Goal: Information Seeking & Learning: Learn about a topic

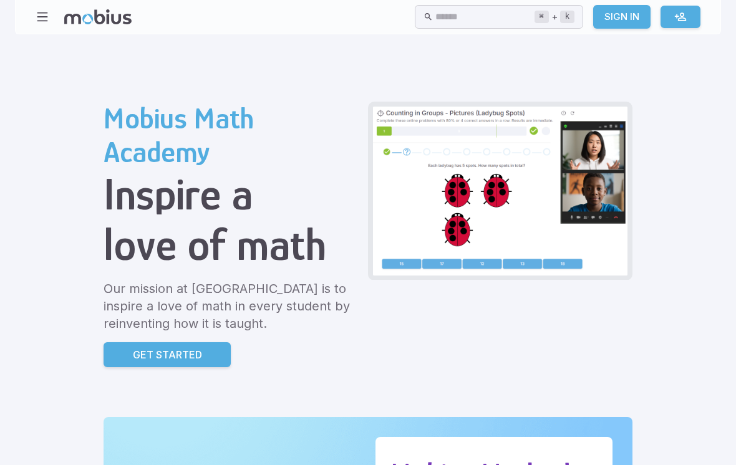
click at [446, 11] on input "text" at bounding box center [484, 17] width 98 height 24
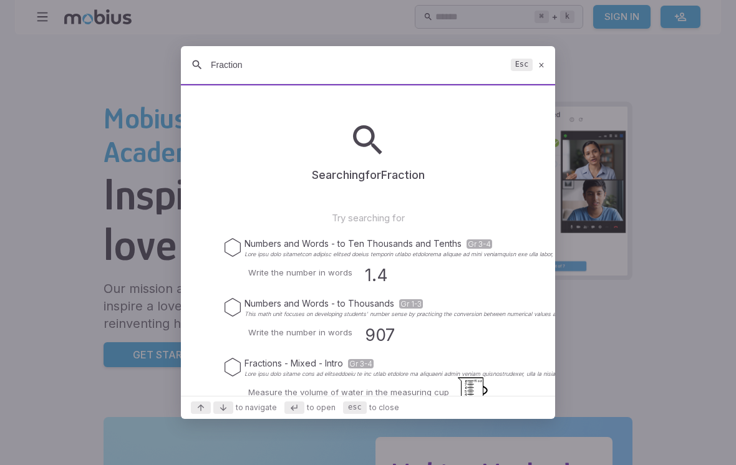
type input "Fractions"
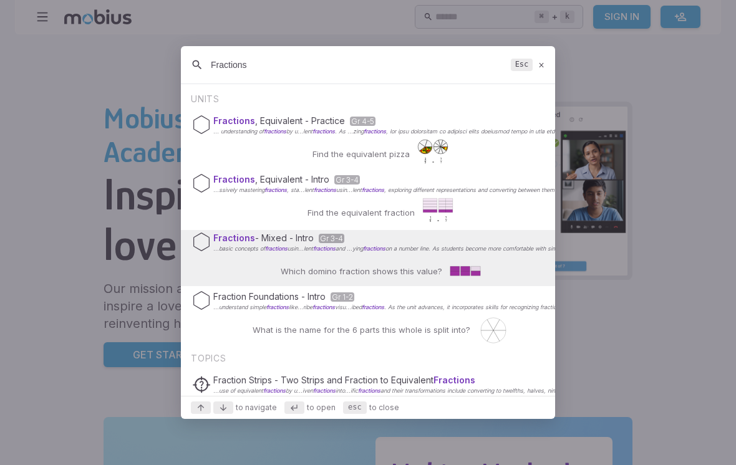
click at [73, 91] on div at bounding box center [368, 232] width 736 height 465
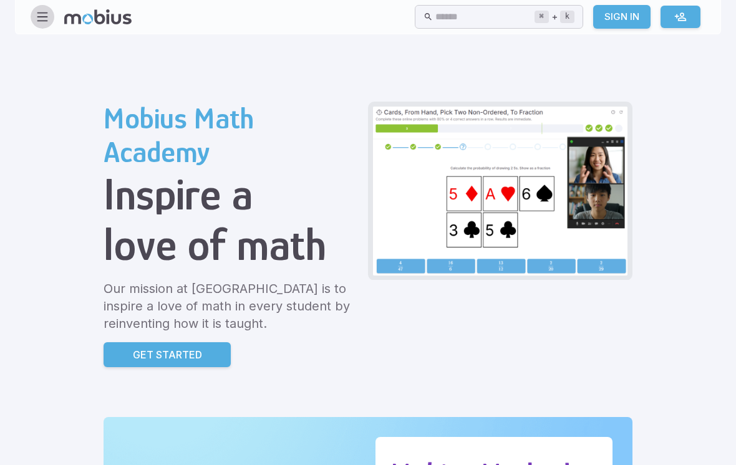
click at [40, 19] on icon "button" at bounding box center [43, 17] width 14 height 14
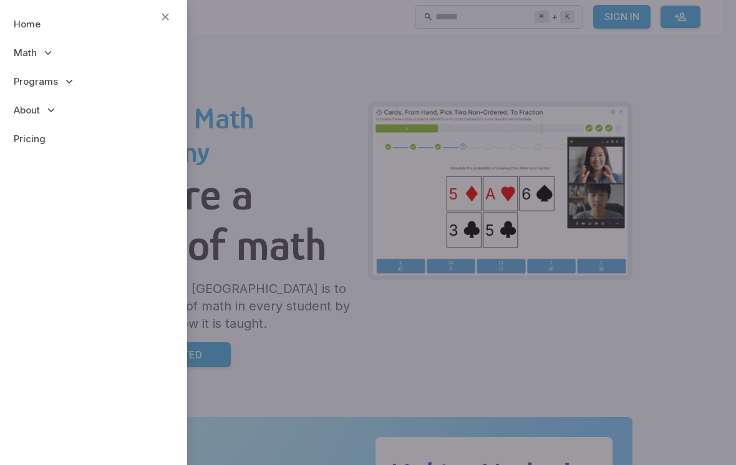
click at [42, 85] on span "Programs" at bounding box center [36, 82] width 44 height 14
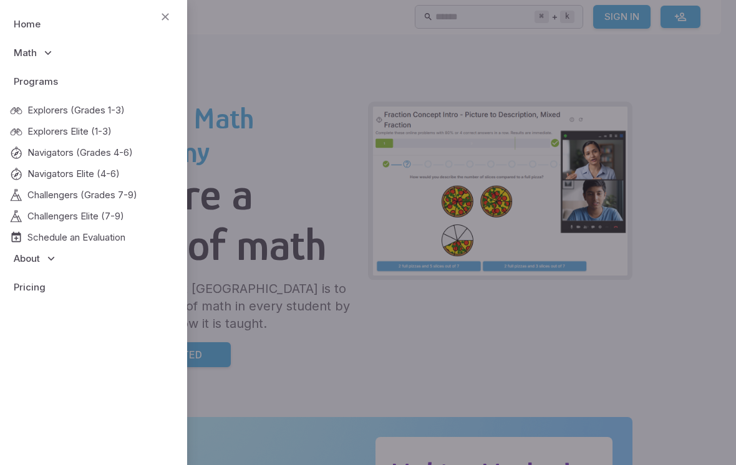
click at [34, 180] on span "Navigators Elite (4-6)" at bounding box center [73, 174] width 92 height 14
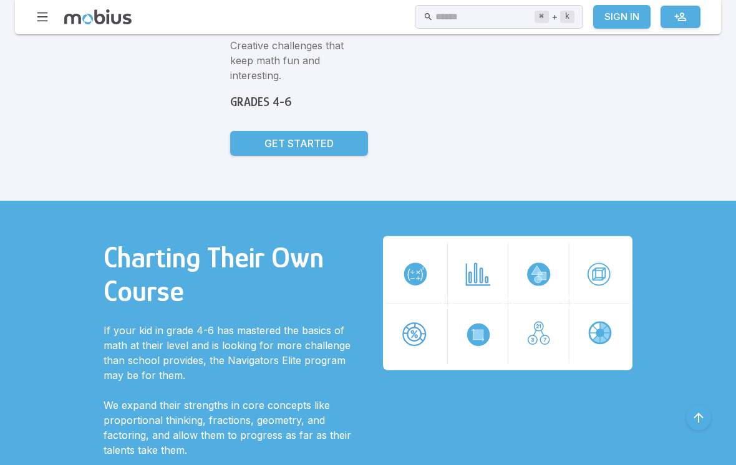
scroll to position [192, 0]
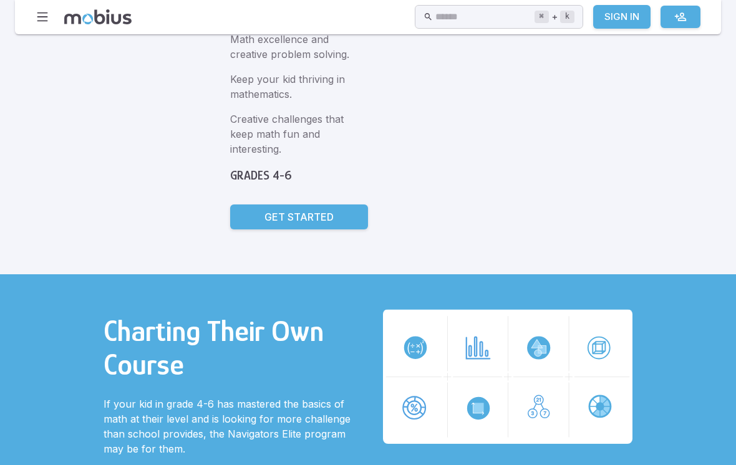
click at [230, 204] on link "Get Started" at bounding box center [299, 216] width 138 height 25
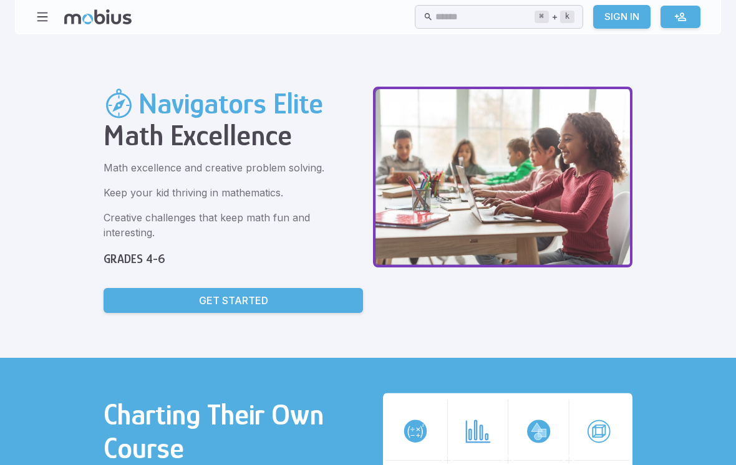
click at [41, 24] on button "button" at bounding box center [43, 17] width 24 height 24
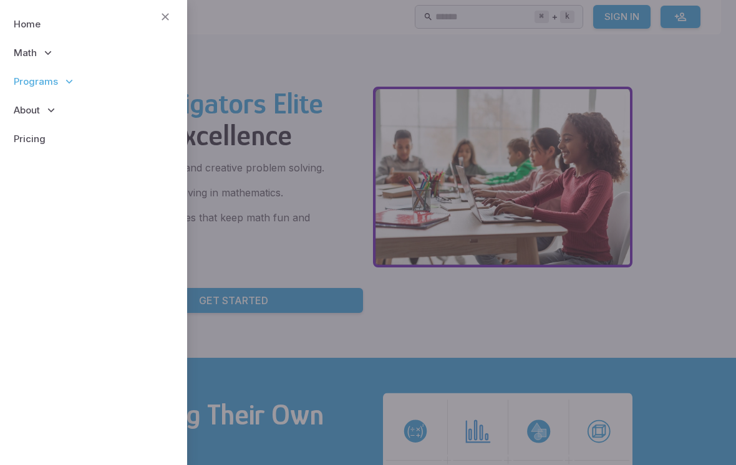
click at [260, 53] on div at bounding box center [368, 232] width 736 height 465
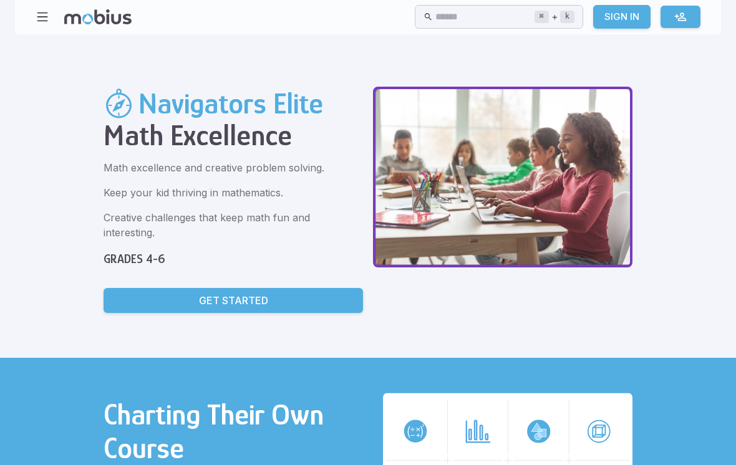
click at [51, 21] on button "button" at bounding box center [43, 17] width 24 height 24
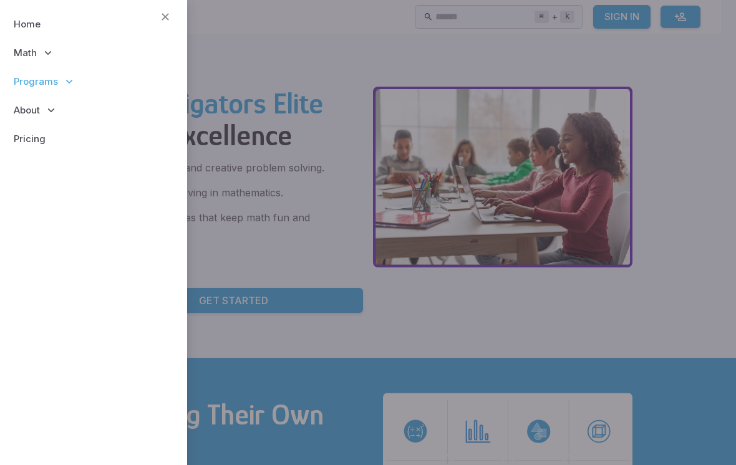
click at [29, 49] on span "Math" at bounding box center [25, 53] width 23 height 14
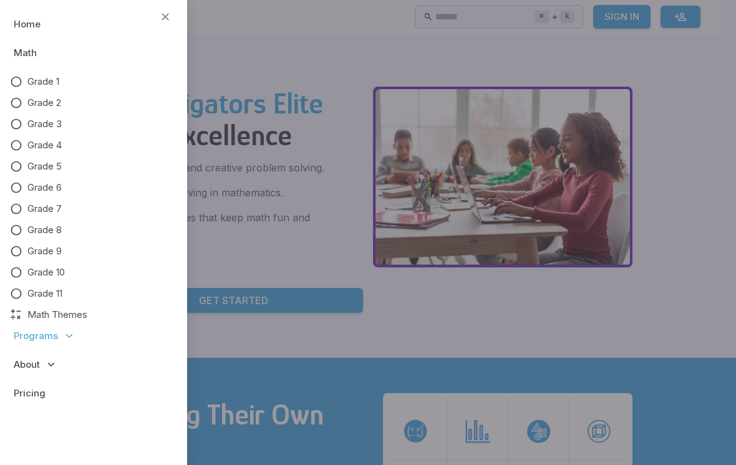
click at [47, 147] on span "Grade 4" at bounding box center [44, 145] width 34 height 14
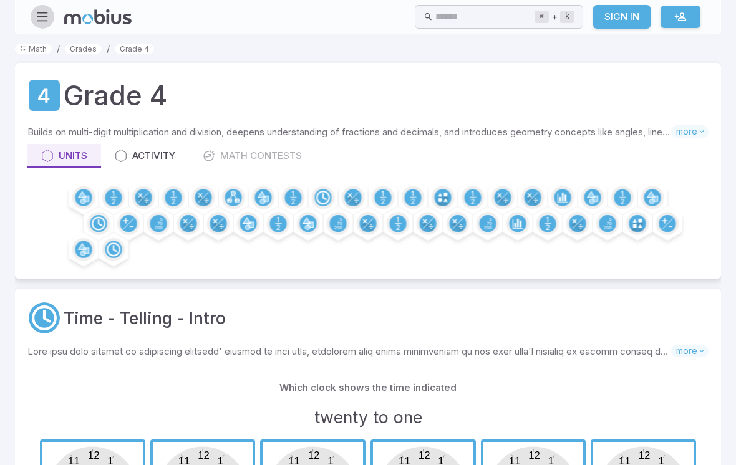
click at [52, 22] on button "button" at bounding box center [43, 17] width 24 height 24
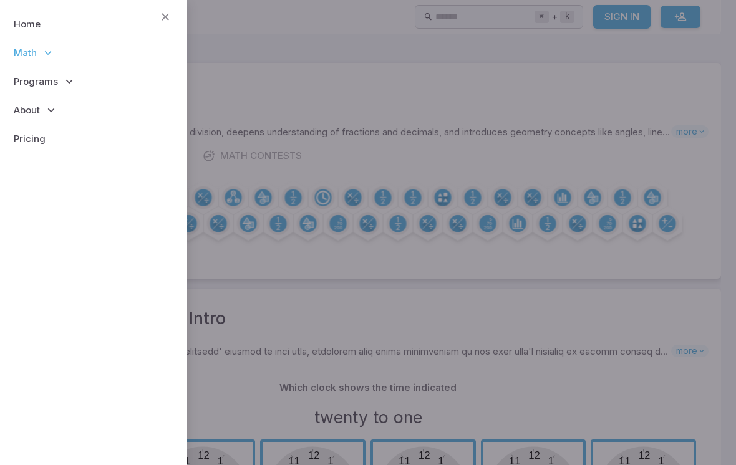
click at [31, 17] on link "Home" at bounding box center [93, 24] width 167 height 29
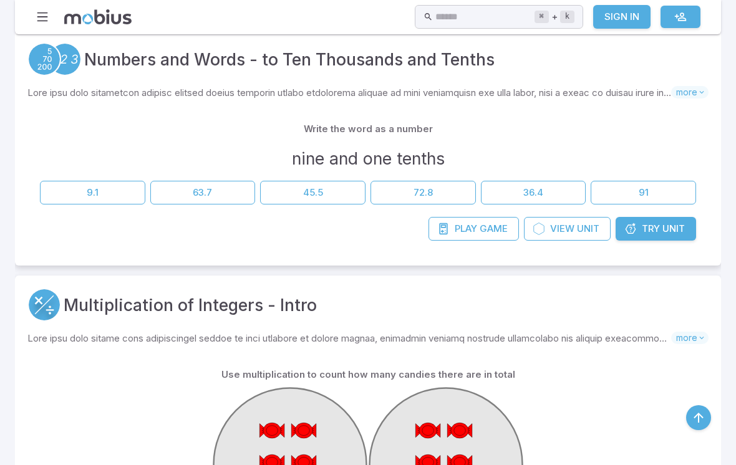
scroll to position [3309, 0]
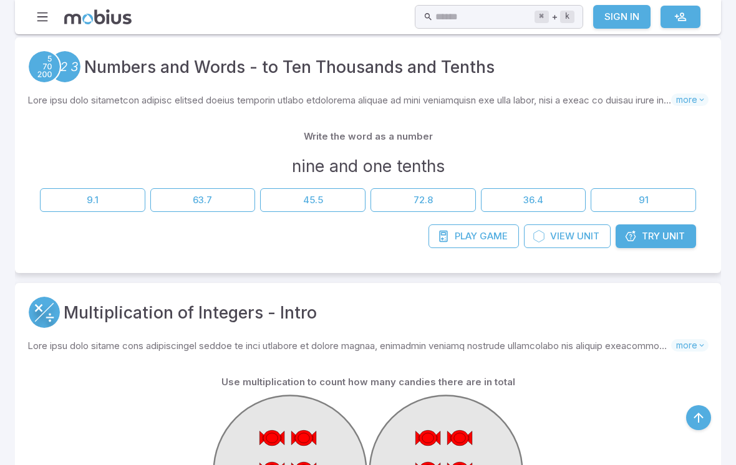
click at [73, 191] on button "9.1" at bounding box center [92, 200] width 105 height 24
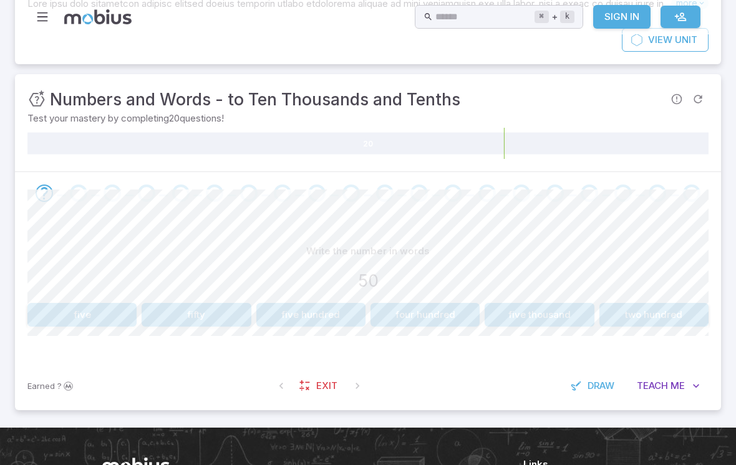
scroll to position [248, 0]
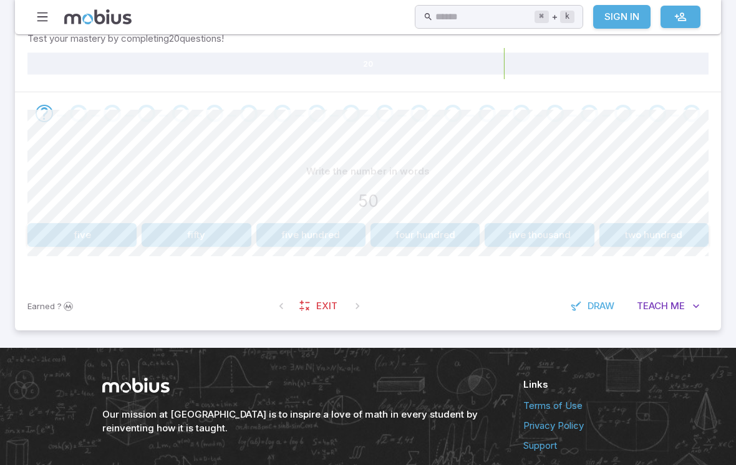
click at [159, 241] on button "fifty" at bounding box center [195, 235] width 109 height 24
click at [161, 233] on button "30" at bounding box center [195, 235] width 109 height 24
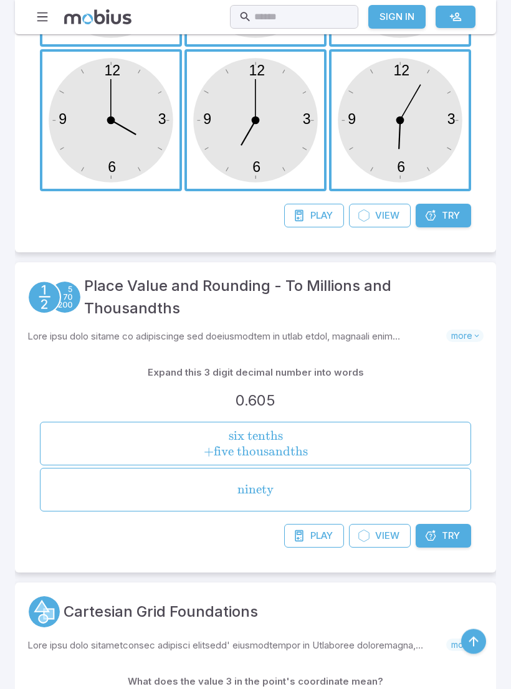
scroll to position [13226, 0]
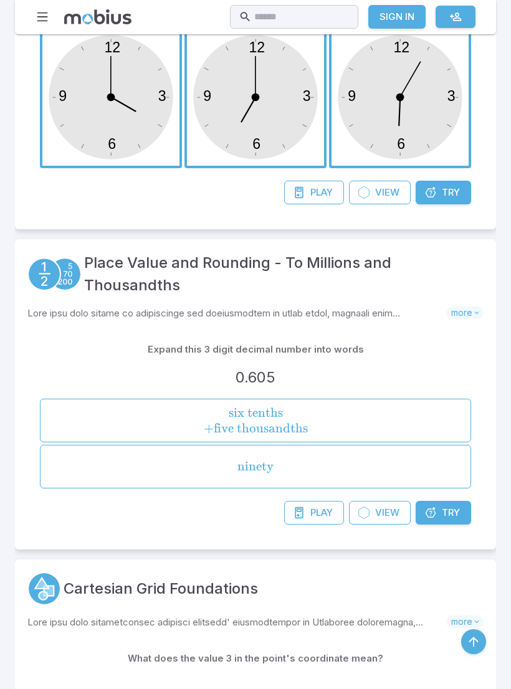
click at [491, 464] on div "Place Value and Rounding - To Millions and Thousandths Skills you will learn in…" at bounding box center [255, 394] width 481 height 311
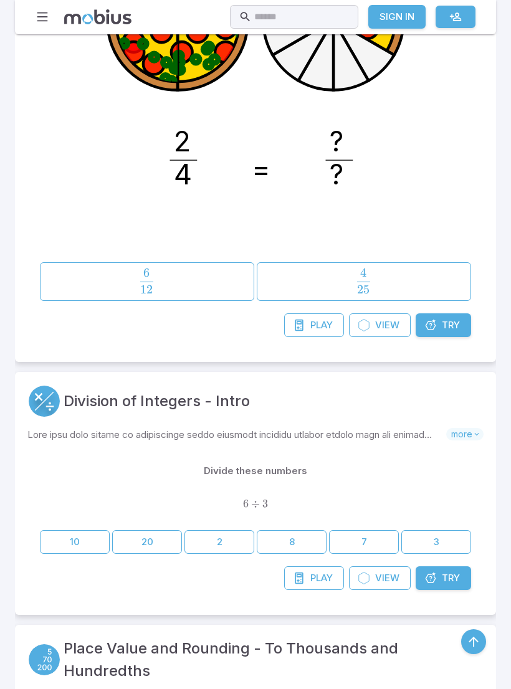
scroll to position [5021, 0]
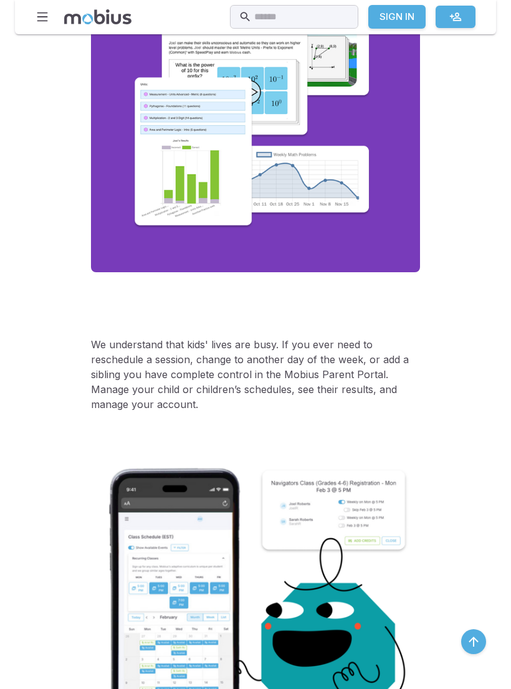
scroll to position [2830, 0]
